Goal: Obtain resource: Download file/media

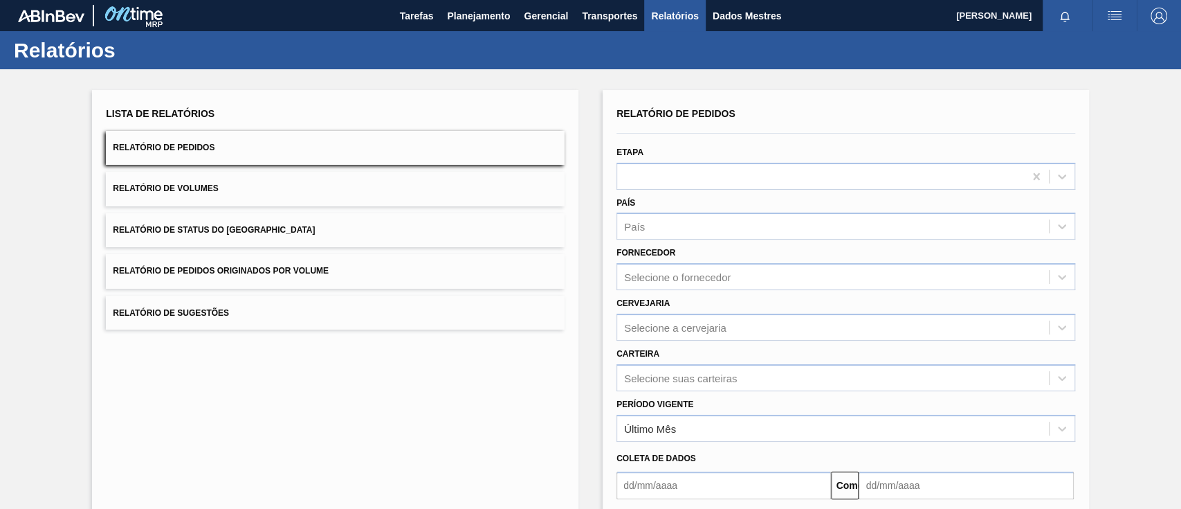
click at [241, 267] on font "Relatório de Pedidos Originados por Volume" at bounding box center [221, 271] width 216 height 10
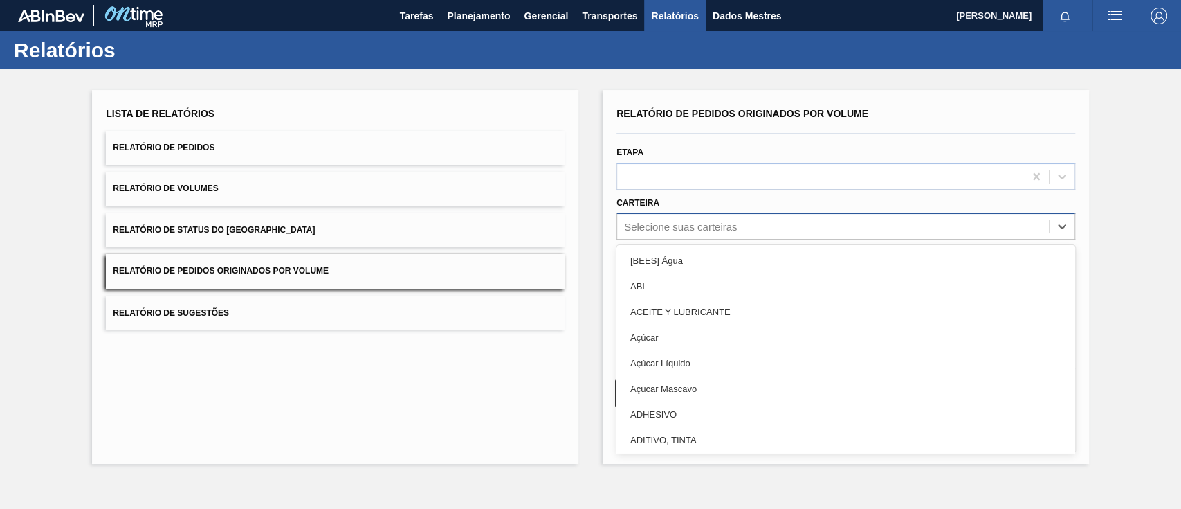
click at [673, 224] on font "Selecione suas carteiras" at bounding box center [680, 227] width 113 height 12
type input "gar"
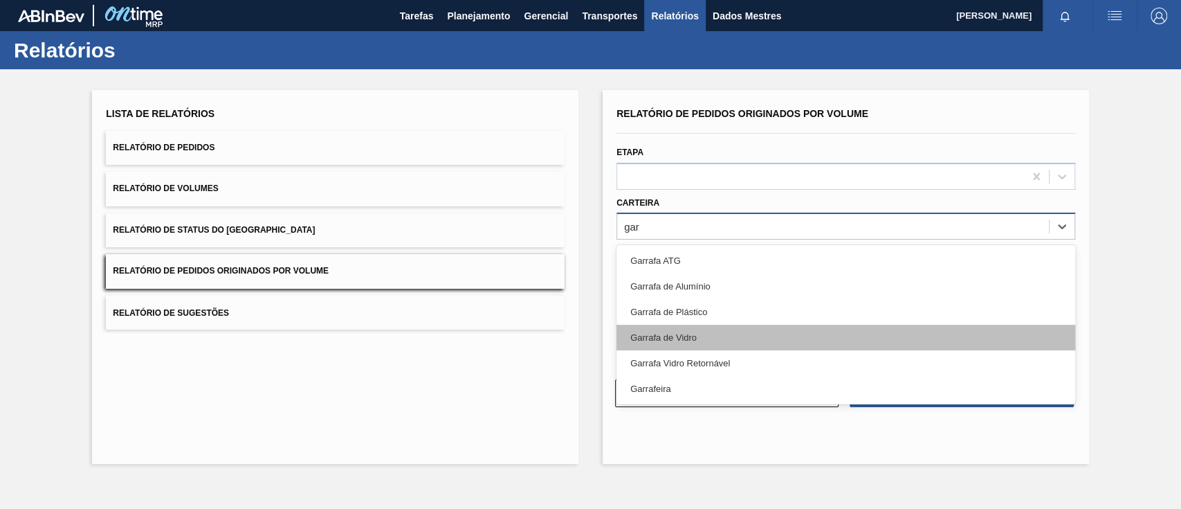
click at [712, 330] on div "Garrafa de Vidro" at bounding box center [846, 338] width 459 height 26
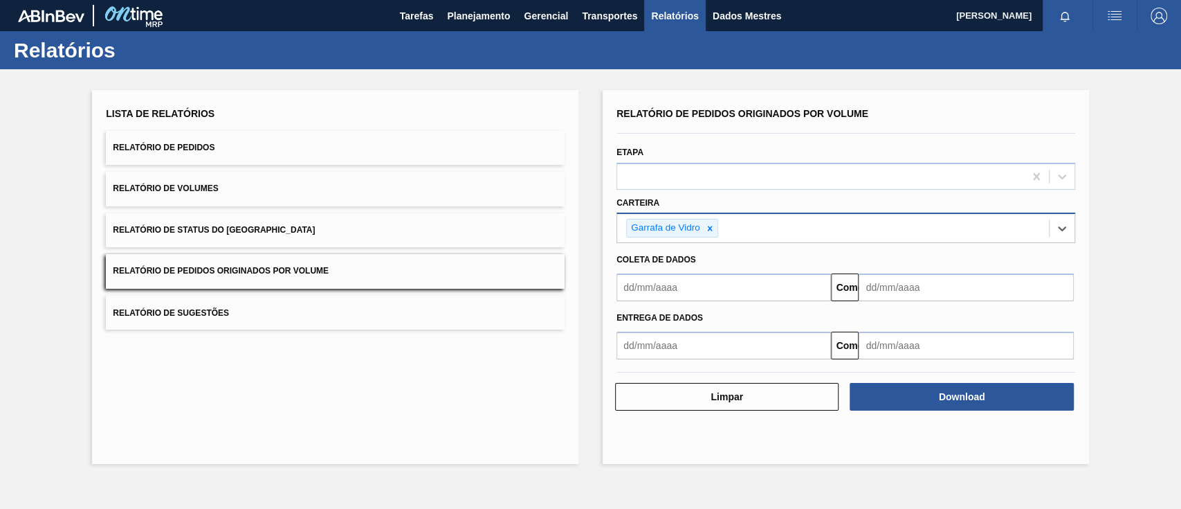
click at [675, 285] on input "text" at bounding box center [724, 287] width 215 height 28
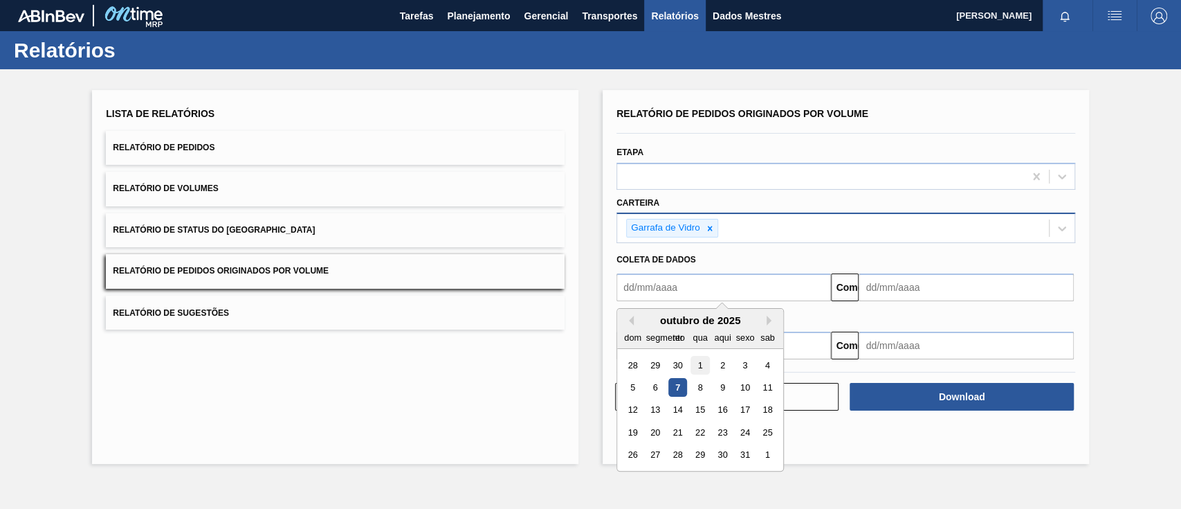
click at [700, 363] on font "1" at bounding box center [700, 365] width 5 height 10
type input "[DATE]"
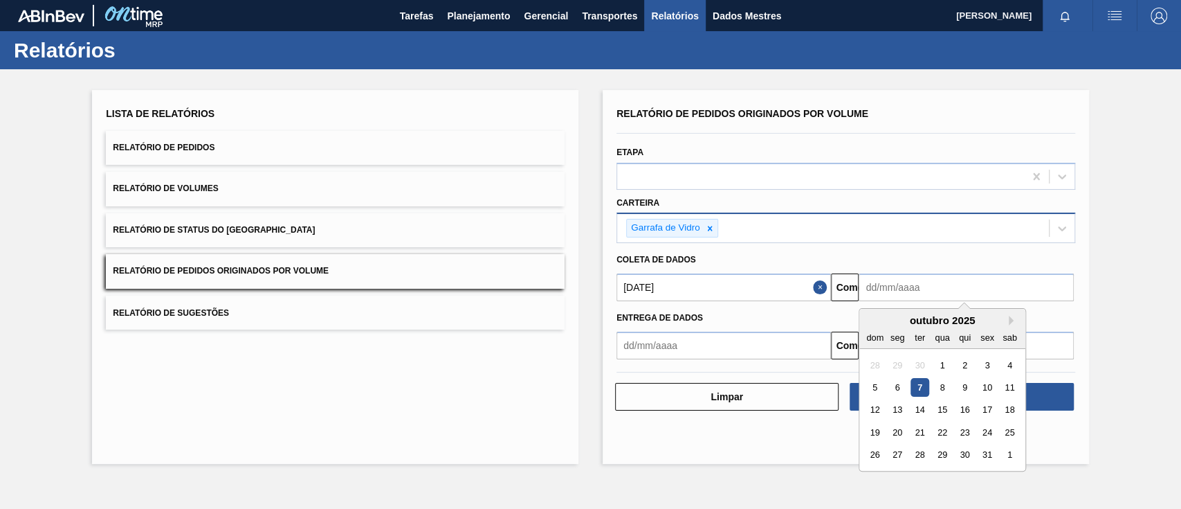
click at [899, 287] on input "text" at bounding box center [966, 287] width 215 height 28
click at [1010, 382] on font "11" at bounding box center [1010, 387] width 10 height 10
type input "[DATE]"
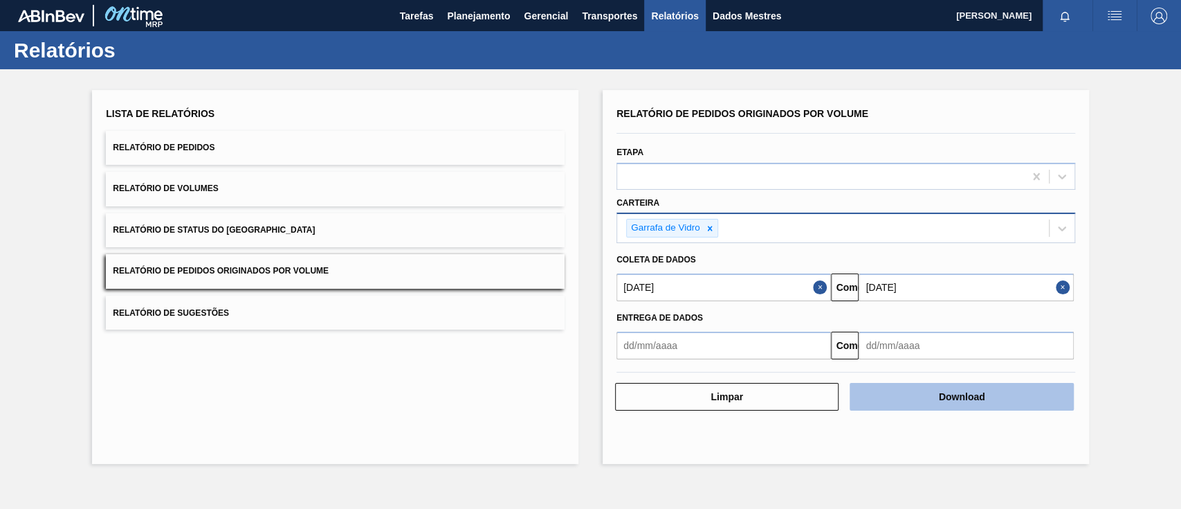
click at [1005, 392] on button "Download" at bounding box center [962, 397] width 224 height 28
